Goal: Task Accomplishment & Management: Manage account settings

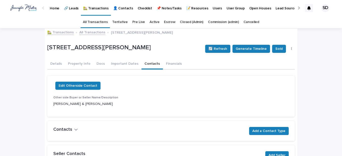
click at [64, 33] on link "🏡 Transactions" at bounding box center [60, 32] width 26 height 6
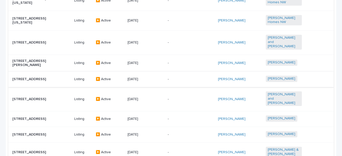
scroll to position [206, 0]
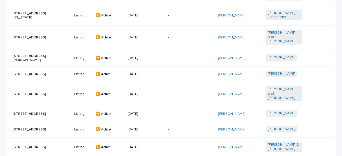
click at [31, 54] on p "[STREET_ADDRESS][PERSON_NAME]" at bounding box center [30, 58] width 36 height 9
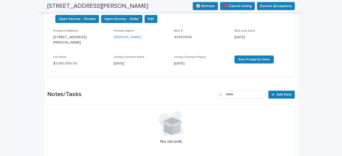
scroll to position [160, 0]
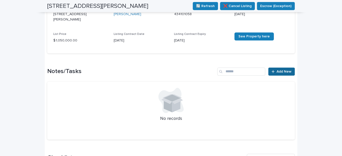
click at [276, 71] on span "Add New" at bounding box center [283, 72] width 15 height 4
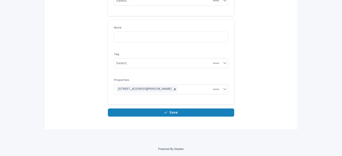
scroll to position [72, 0]
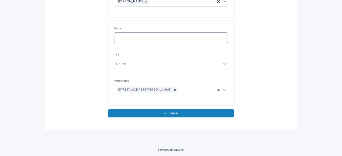
click at [122, 36] on textarea at bounding box center [171, 37] width 114 height 11
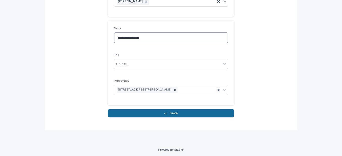
type textarea "**********"
click at [159, 113] on button "Save" at bounding box center [171, 113] width 126 height 8
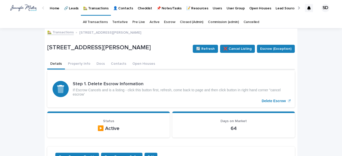
click at [62, 32] on link "🏡 Transactions" at bounding box center [60, 32] width 26 height 6
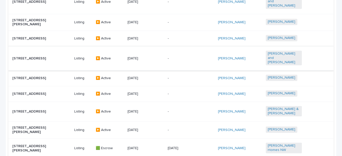
scroll to position [252, 0]
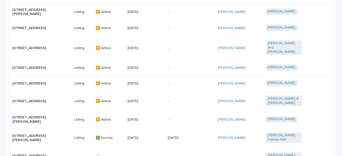
click at [37, 66] on p "[STREET_ADDRESS]" at bounding box center [30, 68] width 36 height 4
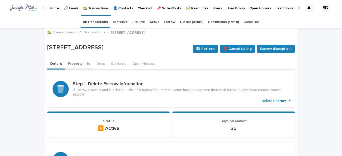
click at [79, 64] on button "Property Info" at bounding box center [79, 64] width 29 height 11
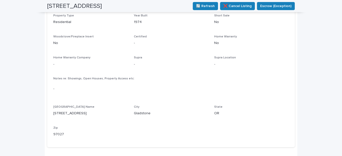
scroll to position [24, 0]
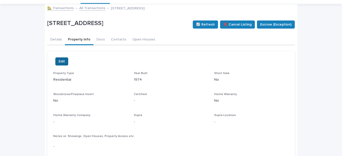
click at [60, 59] on span "Edit" at bounding box center [62, 61] width 6 height 5
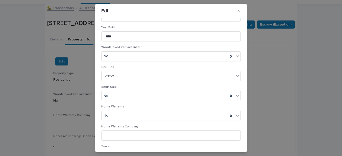
scroll to position [0, 0]
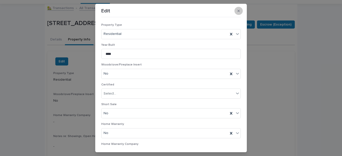
click at [237, 11] on icon "button" at bounding box center [238, 11] width 2 height 2
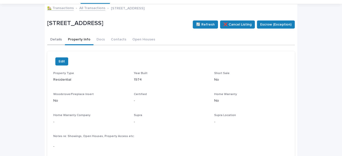
click at [56, 39] on button "Details" at bounding box center [56, 40] width 18 height 11
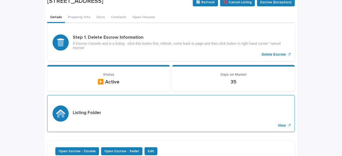
scroll to position [116, 0]
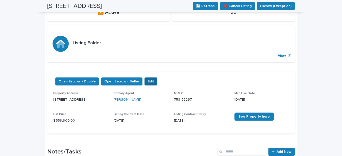
click at [148, 80] on button "Edit" at bounding box center [150, 81] width 13 height 8
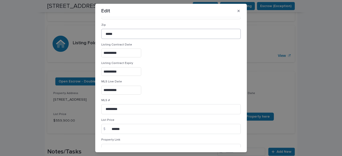
scroll to position [69, 0]
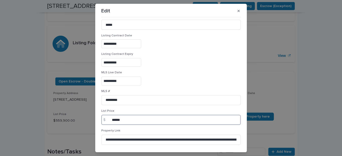
drag, startPoint x: 125, startPoint y: 120, endPoint x: 95, endPoint y: 118, distance: 30.1
click at [95, 118] on section "**********" at bounding box center [170, 78] width 151 height 148
type input "******"
click at [173, 109] on p "List Price" at bounding box center [170, 111] width 139 height 4
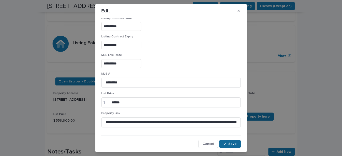
click at [225, 145] on button "Save" at bounding box center [229, 143] width 21 height 8
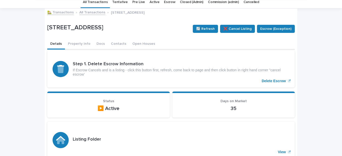
scroll to position [0, 0]
